Goal: Communication & Community: Participate in discussion

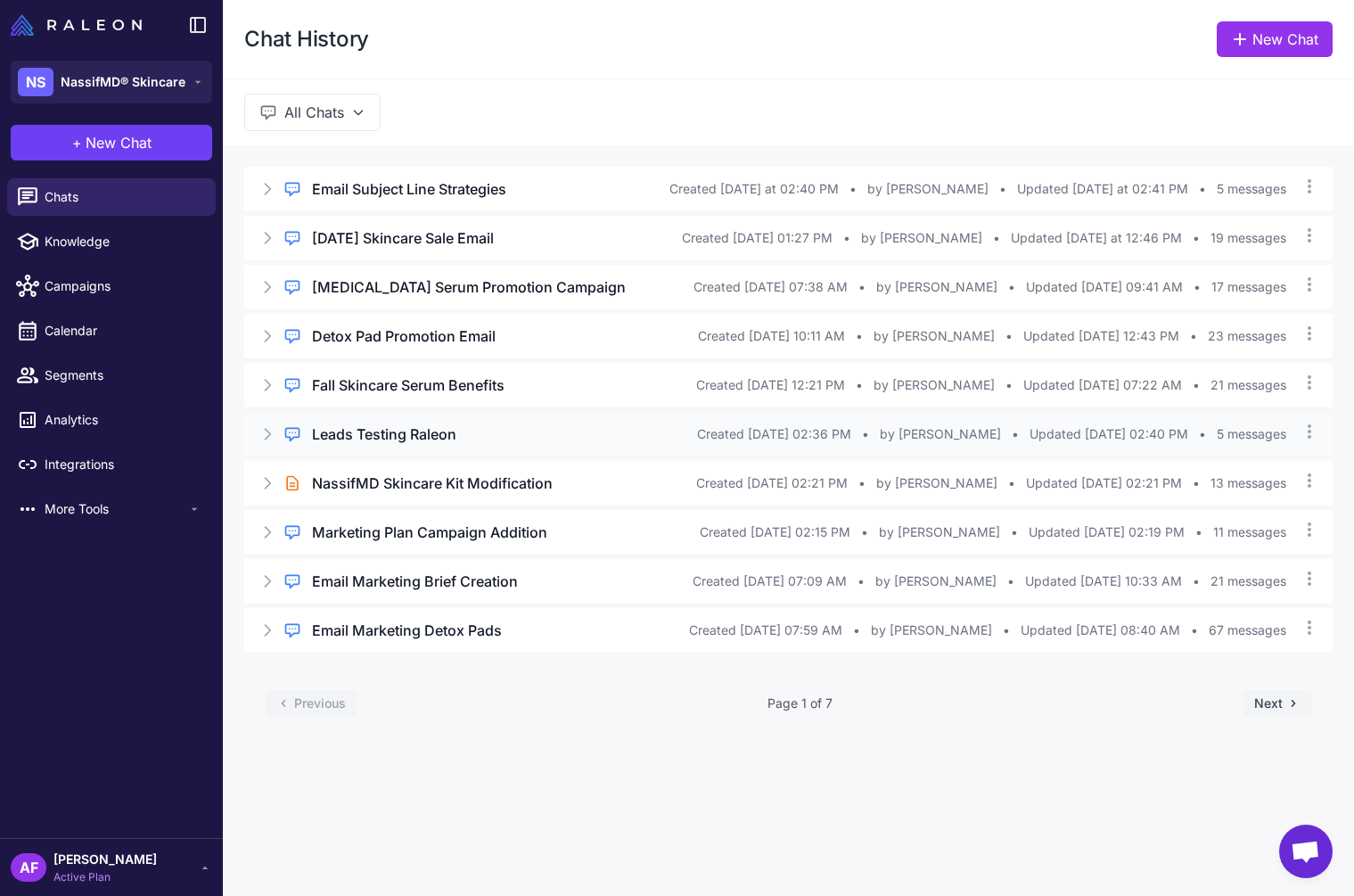
click at [506, 429] on div "Leads Testing Raleon" at bounding box center [505, 434] width 385 height 22
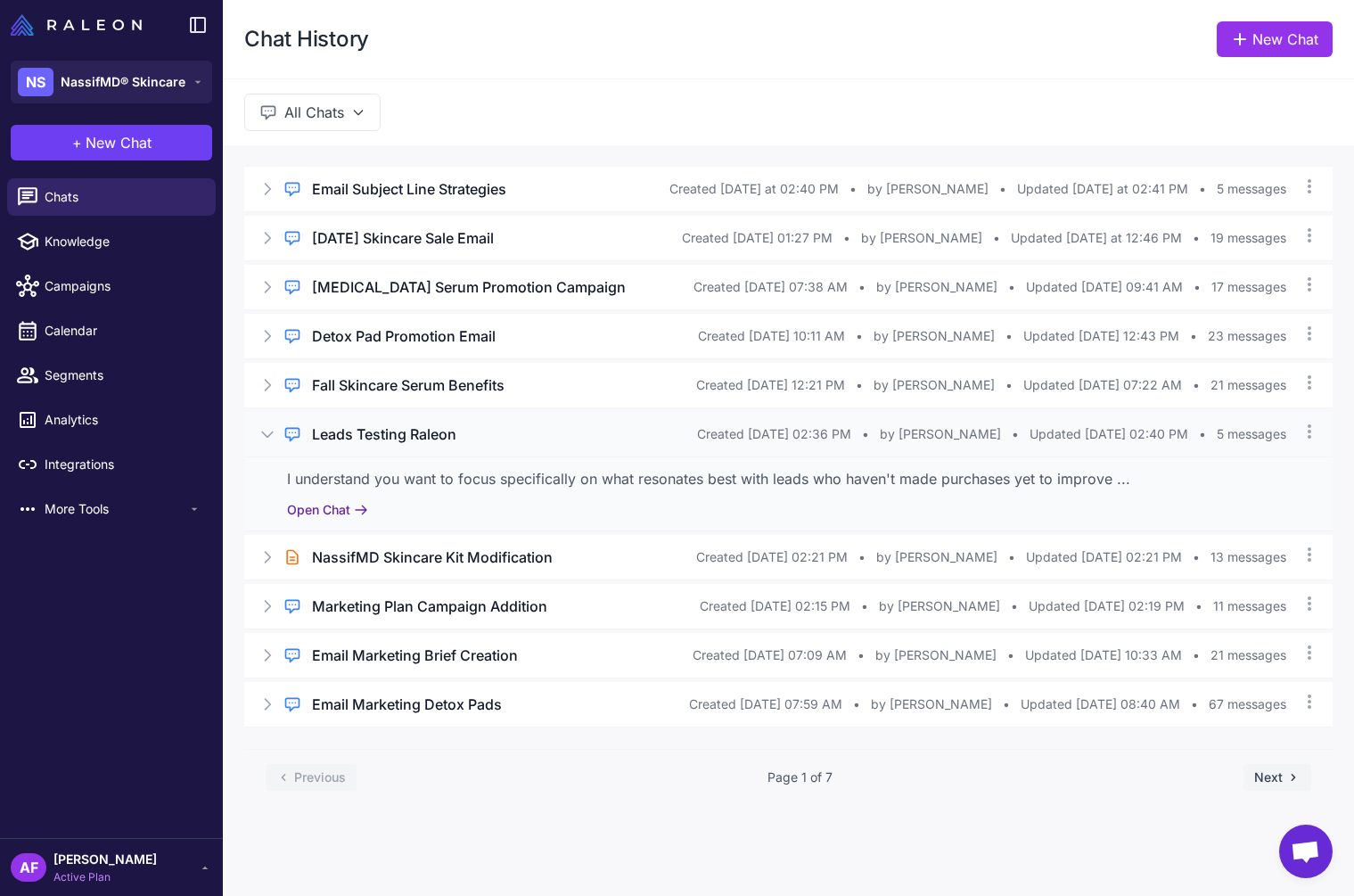
click at [326, 518] on button "Open Chat" at bounding box center [327, 509] width 81 height 20
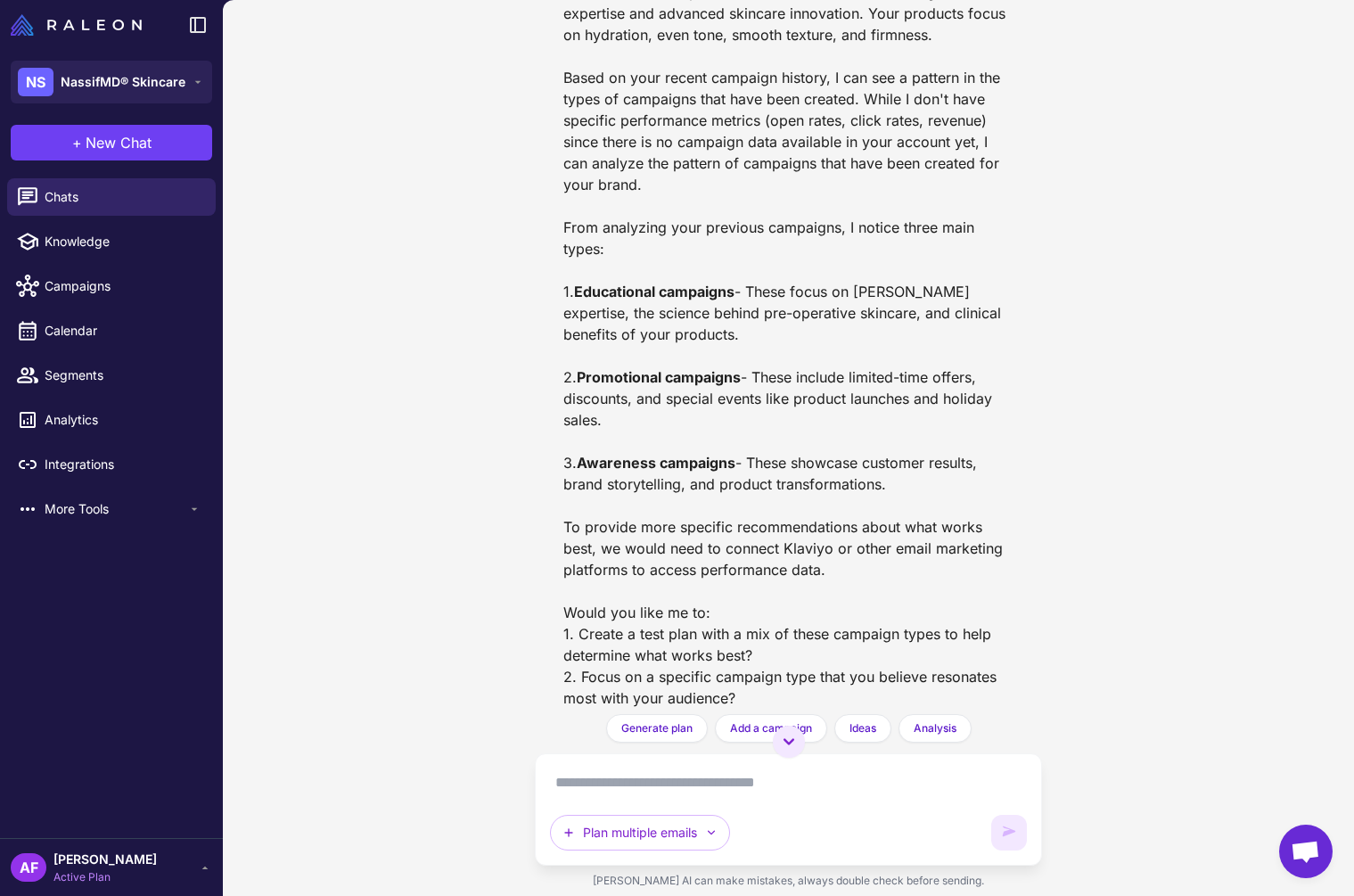
scroll to position [309, 0]
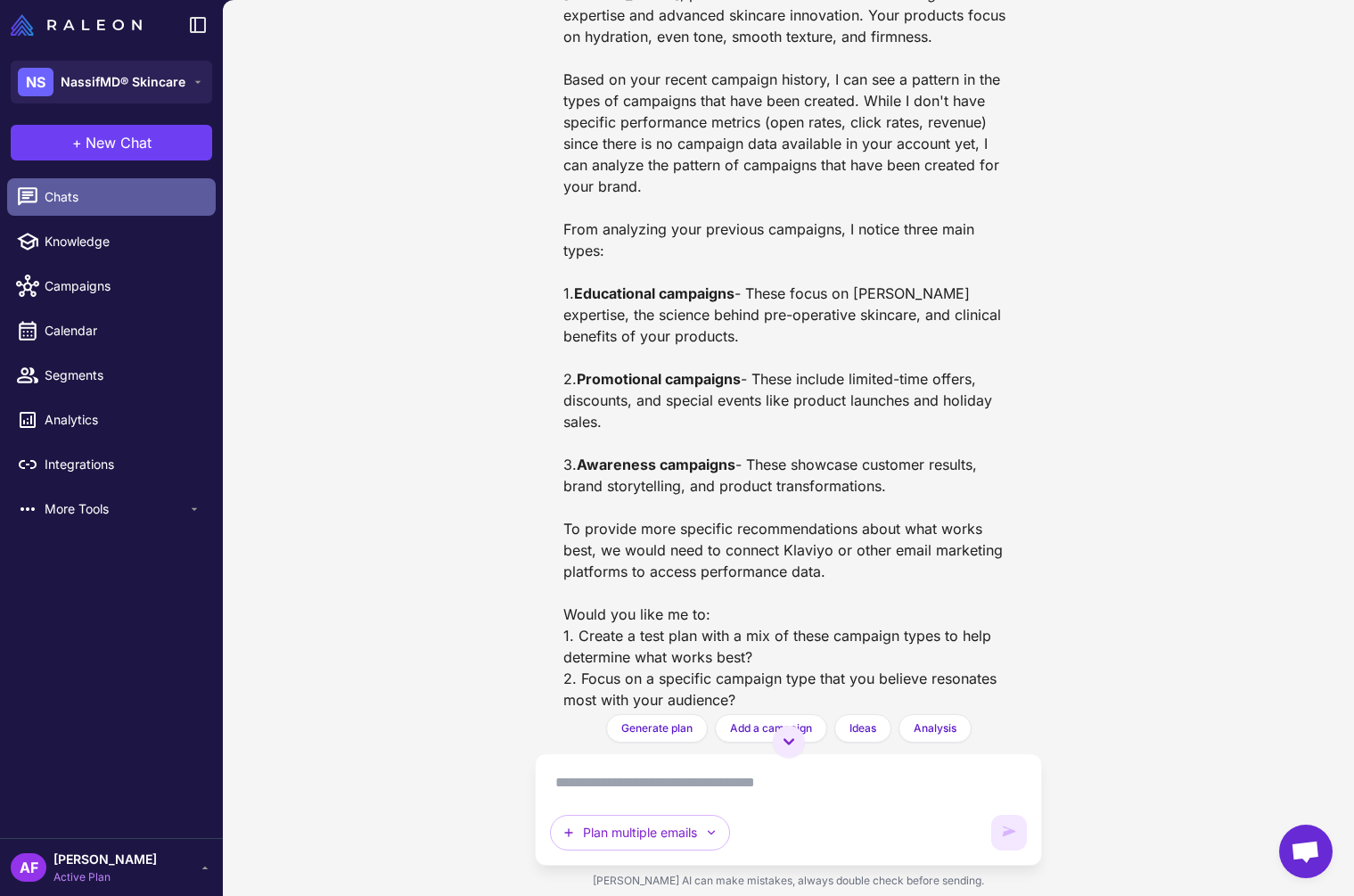
click at [125, 192] on span "Chats" at bounding box center [123, 196] width 157 height 20
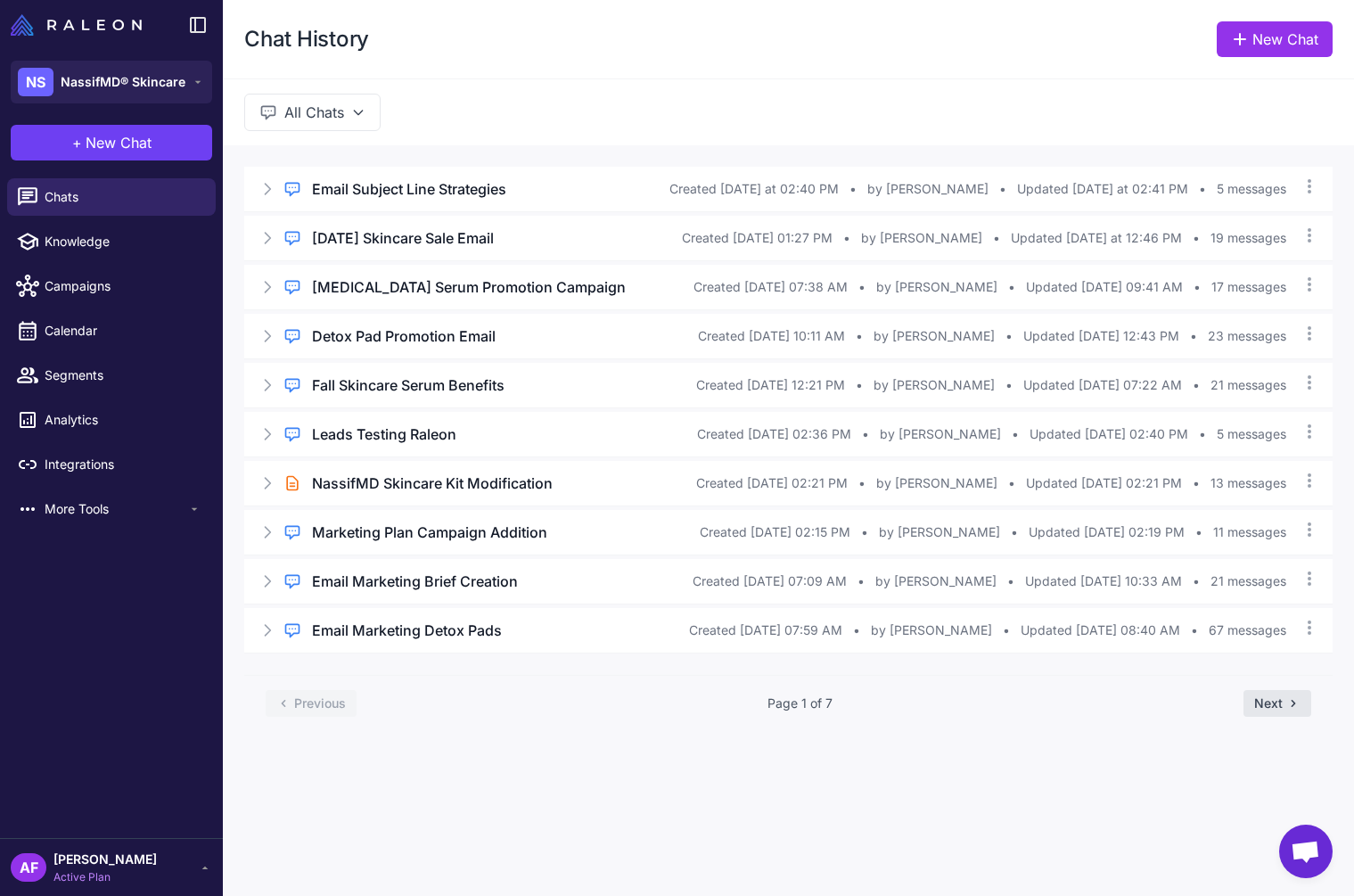
click at [1275, 705] on button "Next" at bounding box center [1278, 703] width 68 height 26
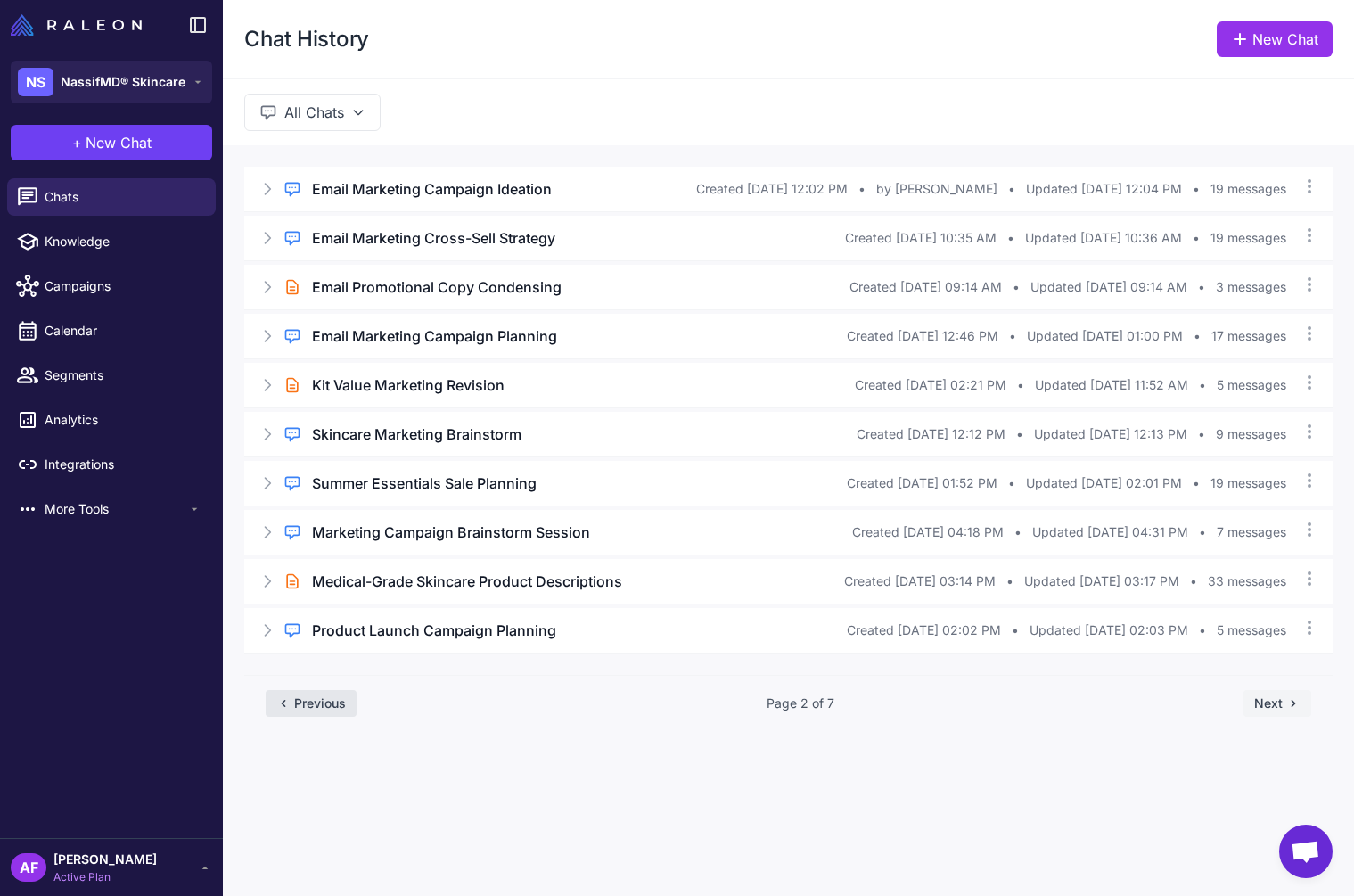
click at [319, 705] on button "Previous" at bounding box center [311, 703] width 91 height 26
